Goal: Information Seeking & Learning: Learn about a topic

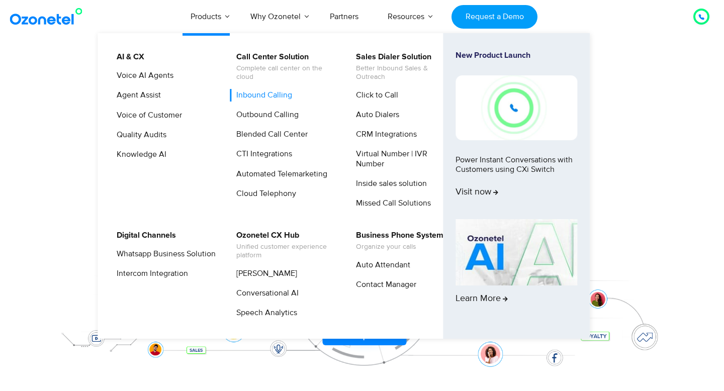
click at [262, 97] on link "Inbound Calling" at bounding box center [262, 95] width 64 height 13
click at [266, 94] on link "Inbound Calling" at bounding box center [262, 95] width 64 height 13
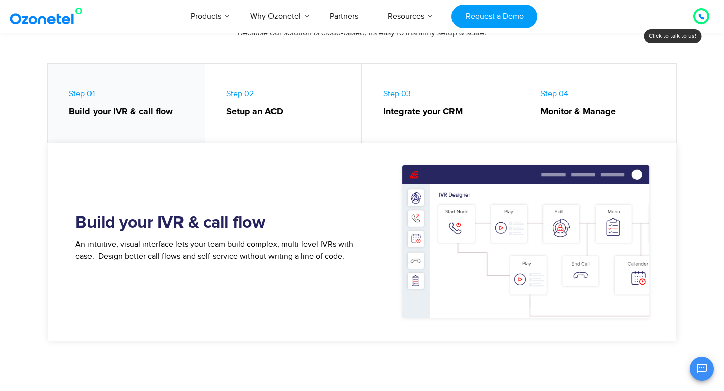
scroll to position [437, 0]
